Goal: Use online tool/utility

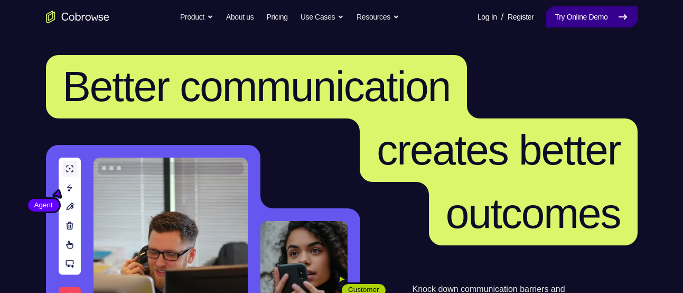
click at [584, 11] on link "Try Online Demo" at bounding box center [592, 16] width 91 height 21
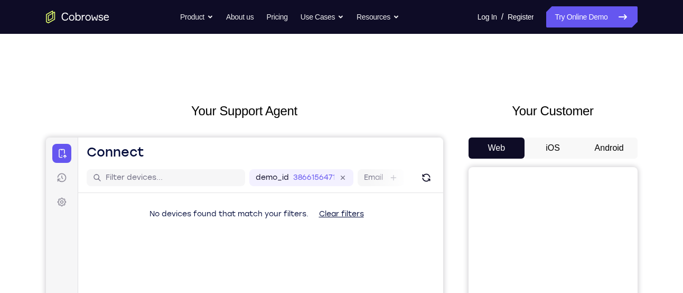
click at [619, 153] on button "Android" at bounding box center [609, 147] width 57 height 21
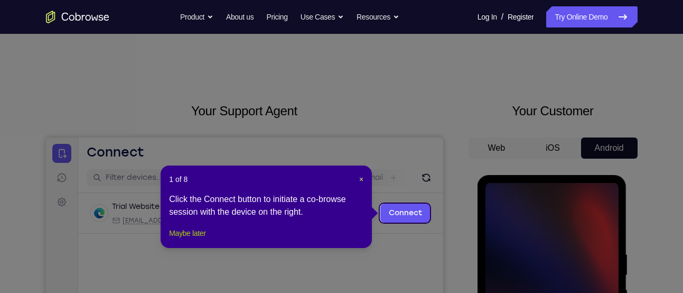
click at [206, 239] on button "Maybe later" at bounding box center [187, 233] width 36 height 13
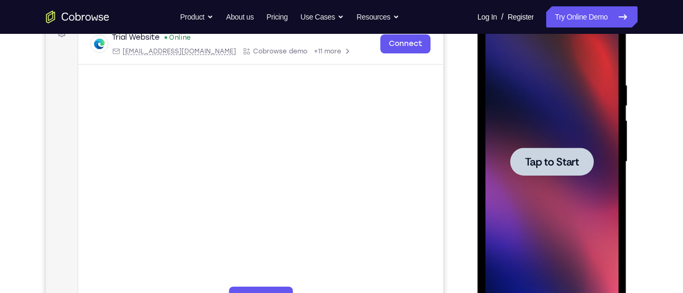
scroll to position [170, 0]
click at [558, 164] on span "Tap to Start" at bounding box center [552, 161] width 54 height 11
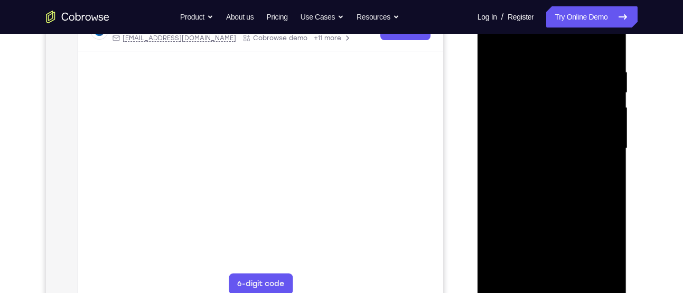
scroll to position [183, 0]
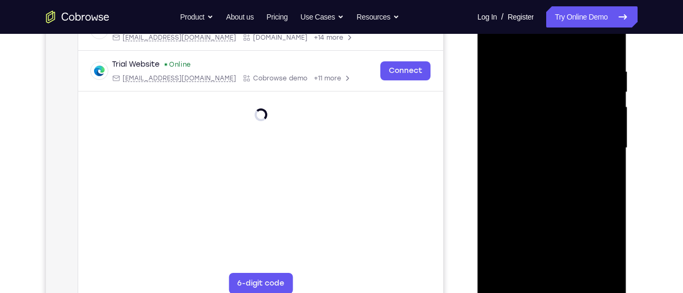
click at [556, 291] on div at bounding box center [552, 148] width 133 height 296
click at [598, 248] on div at bounding box center [552, 148] width 133 height 296
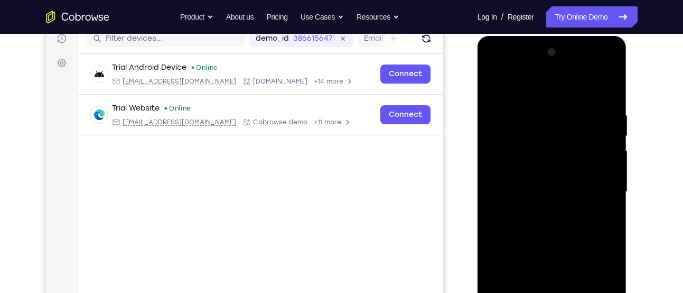
scroll to position [137, 0]
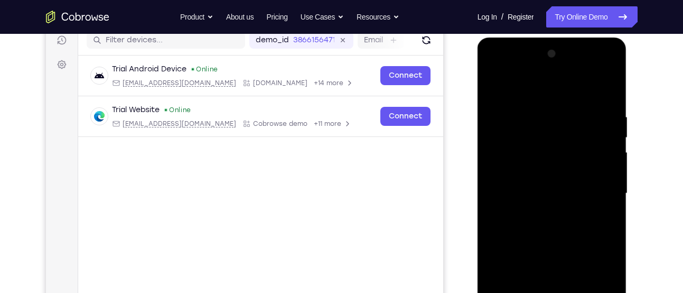
click at [536, 94] on div at bounding box center [552, 193] width 133 height 296
click at [597, 190] on div at bounding box center [552, 193] width 133 height 296
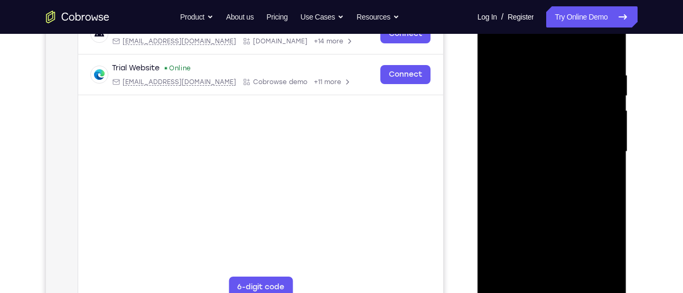
scroll to position [180, 0]
click at [539, 170] on div at bounding box center [552, 151] width 133 height 296
click at [525, 138] on div at bounding box center [552, 151] width 133 height 296
click at [512, 125] on div at bounding box center [552, 151] width 133 height 296
click at [515, 151] on div at bounding box center [552, 151] width 133 height 296
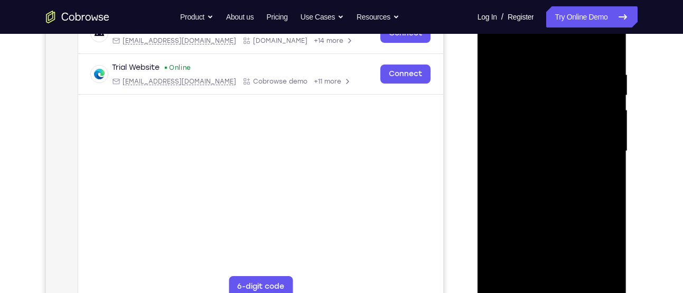
click at [515, 188] on div at bounding box center [552, 151] width 133 height 296
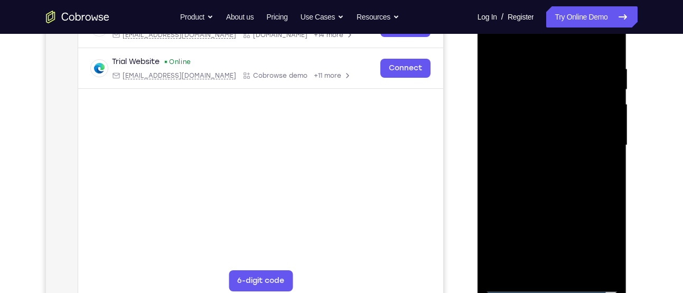
scroll to position [184, 0]
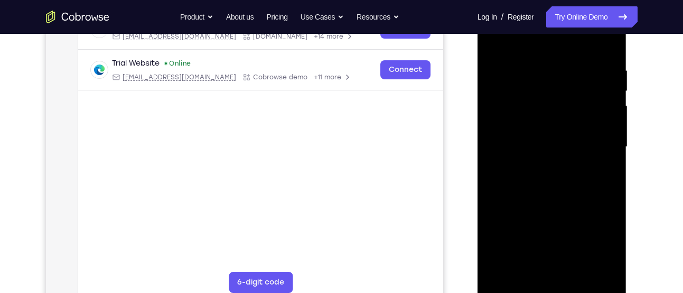
click at [521, 178] on div at bounding box center [552, 147] width 133 height 296
click at [556, 177] on div at bounding box center [552, 147] width 133 height 296
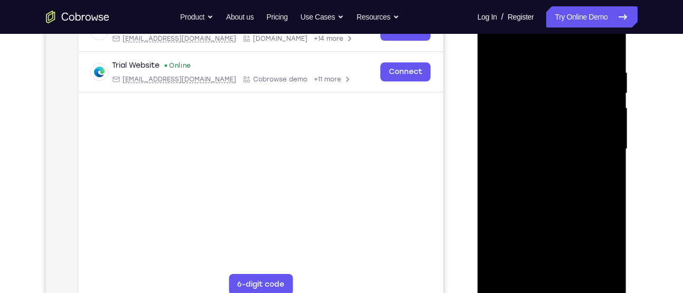
scroll to position [182, 0]
click at [551, 196] on div at bounding box center [552, 149] width 133 height 296
click at [613, 259] on div at bounding box center [552, 149] width 133 height 296
click at [612, 197] on div at bounding box center [552, 149] width 133 height 296
click at [610, 196] on div at bounding box center [552, 149] width 133 height 296
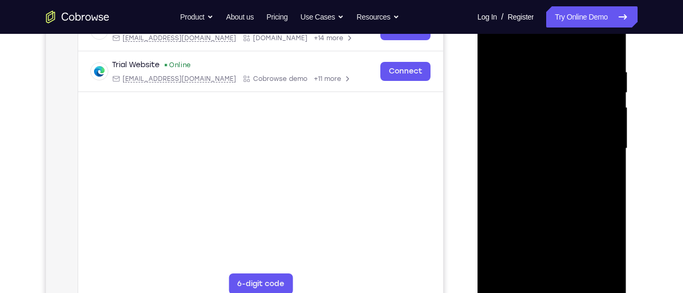
click at [610, 196] on div at bounding box center [552, 149] width 133 height 296
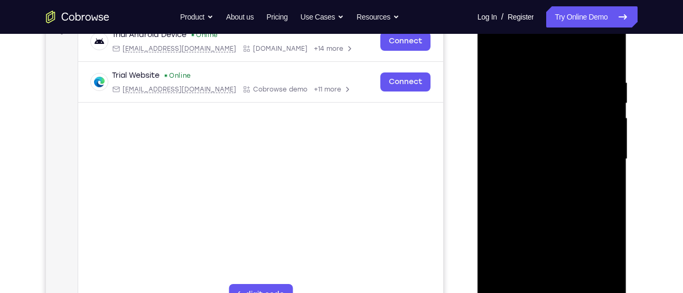
scroll to position [171, 0]
click at [540, 81] on div at bounding box center [552, 160] width 133 height 296
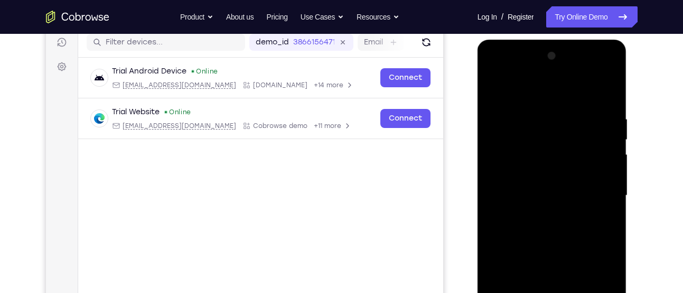
scroll to position [149, 0]
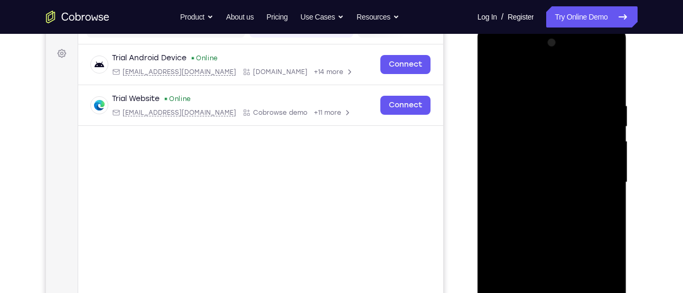
click at [494, 189] on div at bounding box center [552, 182] width 133 height 296
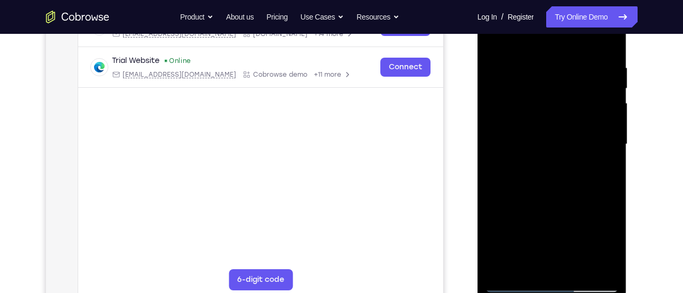
scroll to position [188, 0]
click at [513, 266] on div at bounding box center [552, 143] width 133 height 296
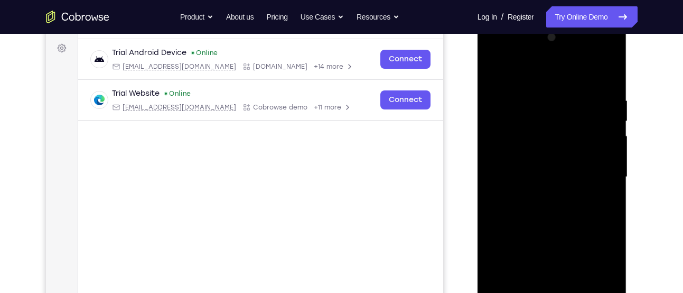
scroll to position [228, 0]
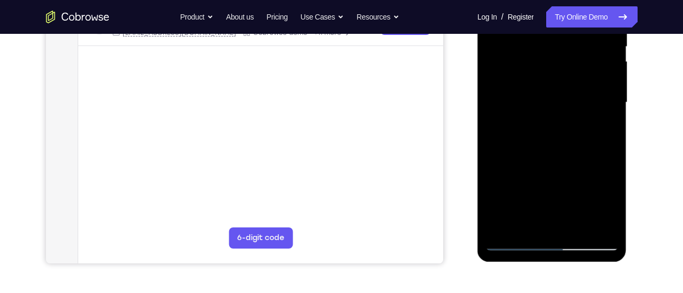
click at [525, 226] on div at bounding box center [552, 103] width 133 height 296
drag, startPoint x: 556, startPoint y: 207, endPoint x: 559, endPoint y: 131, distance: 76.2
click at [559, 131] on div at bounding box center [552, 103] width 133 height 296
drag, startPoint x: 542, startPoint y: 205, endPoint x: 540, endPoint y: 113, distance: 92.0
click at [540, 113] on div at bounding box center [552, 103] width 133 height 296
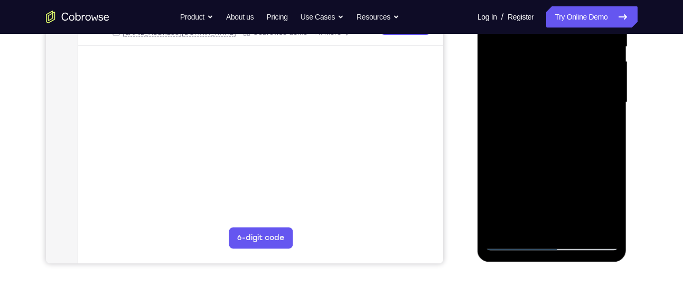
drag, startPoint x: 529, startPoint y: 196, endPoint x: 528, endPoint y: 180, distance: 15.9
click at [528, 180] on div at bounding box center [552, 103] width 133 height 296
drag, startPoint x: 551, startPoint y: 202, endPoint x: 556, endPoint y: 173, distance: 29.0
click at [556, 173] on div at bounding box center [552, 103] width 133 height 296
click at [496, 192] on div at bounding box center [552, 103] width 133 height 296
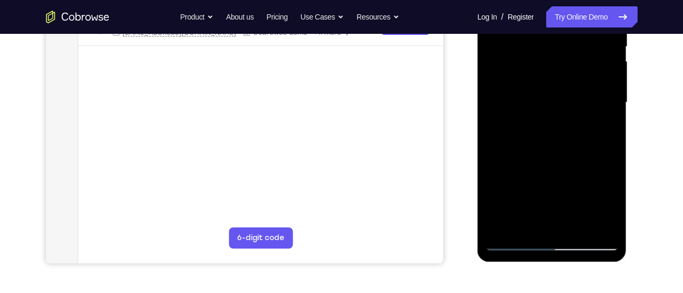
click at [496, 192] on div at bounding box center [552, 103] width 133 height 296
click at [513, 242] on div at bounding box center [552, 103] width 133 height 296
click at [600, 221] on div at bounding box center [552, 103] width 133 height 296
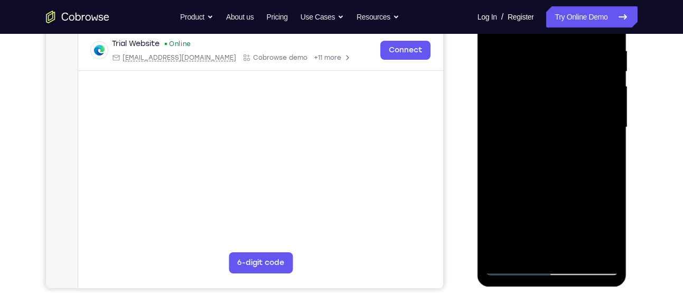
scroll to position [205, 0]
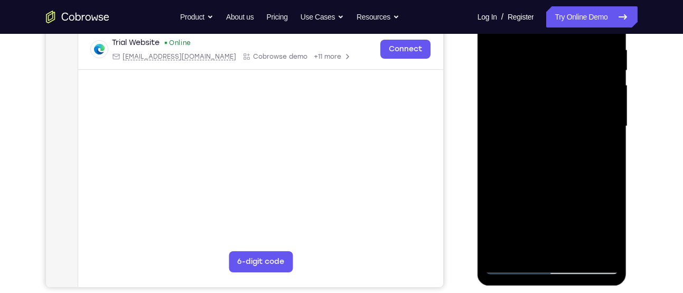
click at [593, 247] on div at bounding box center [552, 126] width 133 height 296
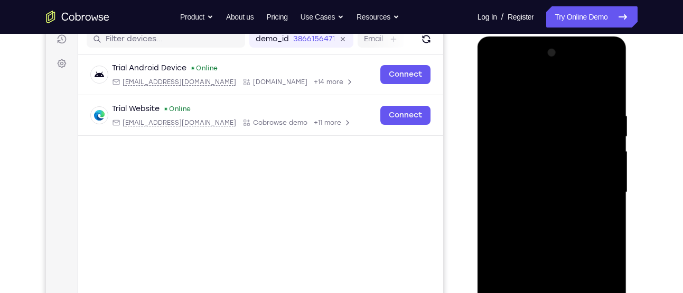
scroll to position [153, 0]
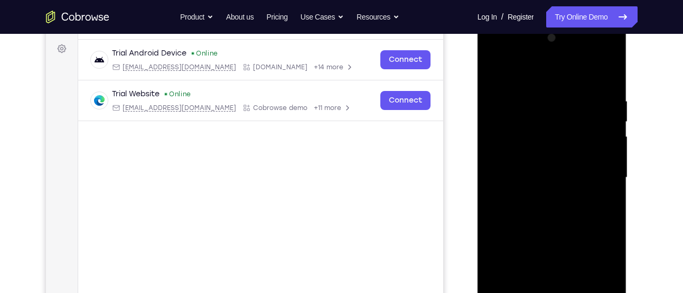
click at [607, 158] on div at bounding box center [552, 178] width 133 height 296
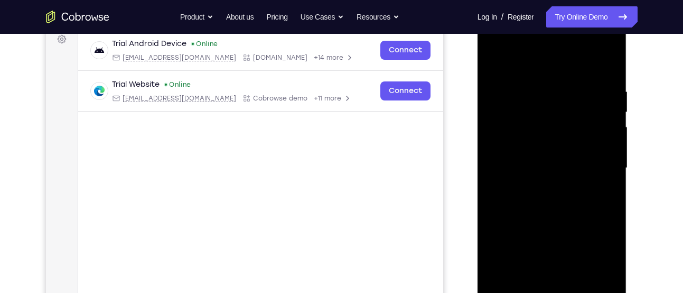
scroll to position [163, 0]
click at [598, 103] on div at bounding box center [552, 168] width 133 height 296
click at [488, 127] on div at bounding box center [552, 168] width 133 height 296
click at [492, 130] on div at bounding box center [552, 168] width 133 height 296
click at [607, 99] on div at bounding box center [552, 168] width 133 height 296
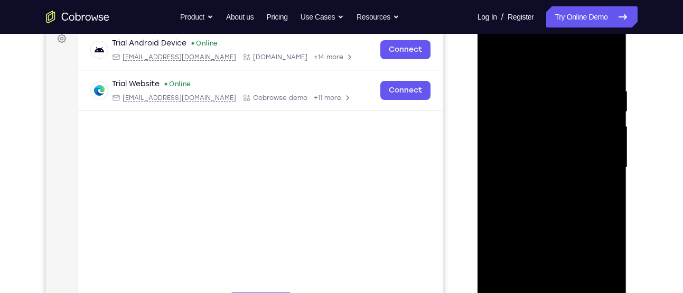
click at [607, 99] on div at bounding box center [552, 168] width 133 height 296
click at [607, 104] on div at bounding box center [552, 168] width 133 height 296
click at [606, 115] on div at bounding box center [552, 168] width 133 height 296
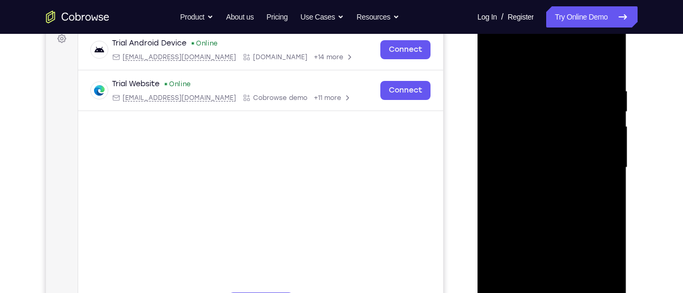
click at [497, 147] on div at bounding box center [552, 168] width 133 height 296
click at [498, 131] on div at bounding box center [552, 168] width 133 height 296
click at [600, 123] on div at bounding box center [552, 168] width 133 height 296
drag, startPoint x: 600, startPoint y: 123, endPoint x: 530, endPoint y: 133, distance: 71.0
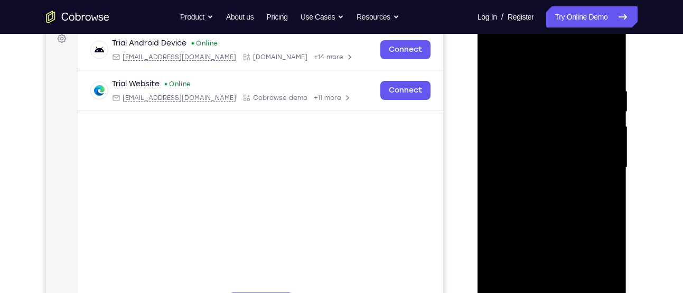
click at [530, 133] on div at bounding box center [552, 168] width 133 height 296
drag, startPoint x: 506, startPoint y: 133, endPoint x: 604, endPoint y: 131, distance: 97.8
click at [604, 131] on div at bounding box center [552, 168] width 133 height 296
click at [607, 137] on div at bounding box center [552, 168] width 133 height 296
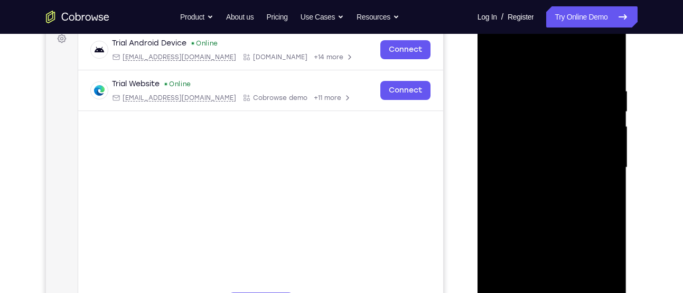
click at [604, 133] on div at bounding box center [552, 168] width 133 height 296
drag, startPoint x: 607, startPoint y: 137, endPoint x: 535, endPoint y: 135, distance: 71.4
click at [535, 135] on div at bounding box center [552, 168] width 133 height 296
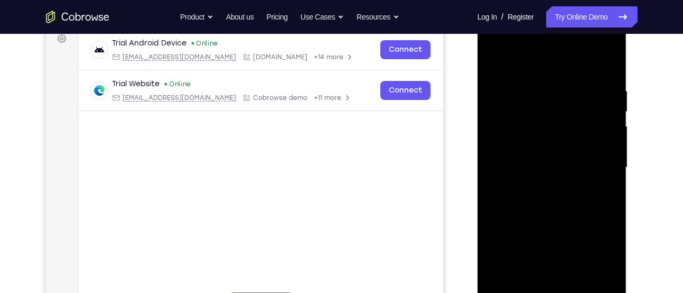
drag, startPoint x: 605, startPoint y: 142, endPoint x: 527, endPoint y: 147, distance: 78.4
click at [527, 147] on div at bounding box center [552, 168] width 133 height 296
drag, startPoint x: 599, startPoint y: 166, endPoint x: 520, endPoint y: 168, distance: 79.3
click at [520, 168] on div at bounding box center [552, 168] width 133 height 296
click at [606, 164] on div at bounding box center [552, 168] width 133 height 296
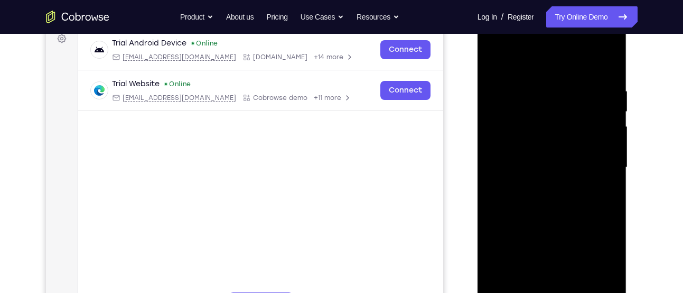
click at [606, 164] on div at bounding box center [552, 168] width 133 height 296
drag, startPoint x: 606, startPoint y: 164, endPoint x: 474, endPoint y: 176, distance: 132.1
click at [478, 176] on html "Online web based iOS Simulators and Android Emulators. Run iPhone, iPad, Mobile…" at bounding box center [553, 170] width 151 height 317
click at [599, 190] on div at bounding box center [552, 168] width 133 height 296
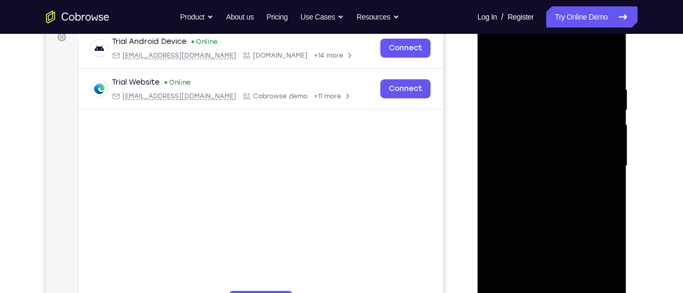
scroll to position [168, 0]
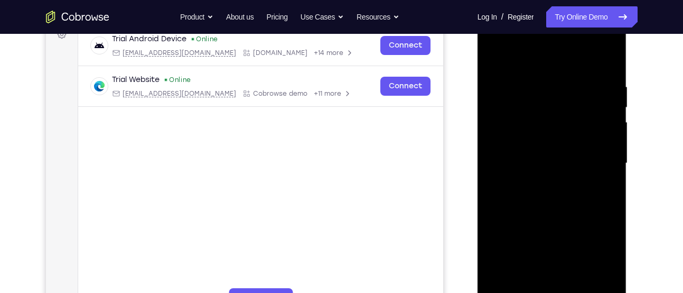
click at [609, 193] on div at bounding box center [552, 163] width 133 height 296
drag, startPoint x: 609, startPoint y: 193, endPoint x: 512, endPoint y: 219, distance: 100.5
click at [512, 219] on div at bounding box center [552, 163] width 133 height 296
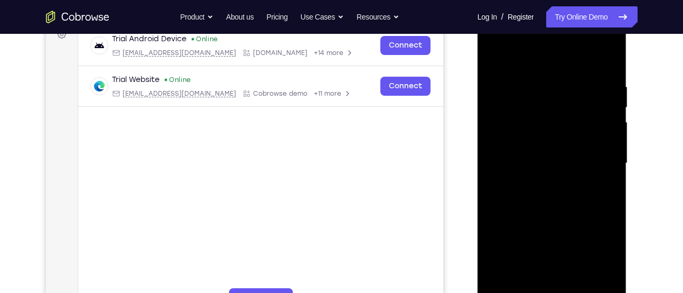
click at [600, 227] on div at bounding box center [552, 163] width 133 height 296
